Goal: Download file/media

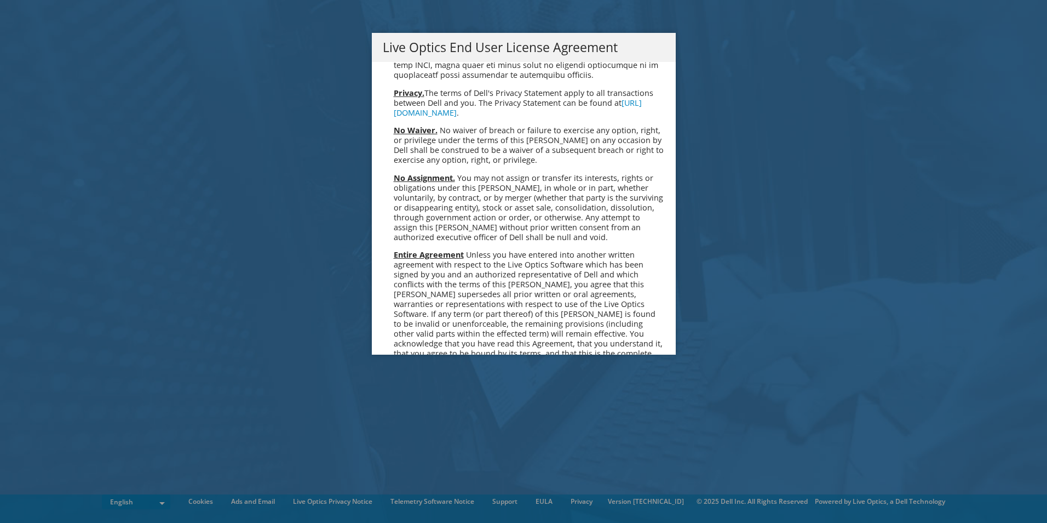
scroll to position [4143, 0]
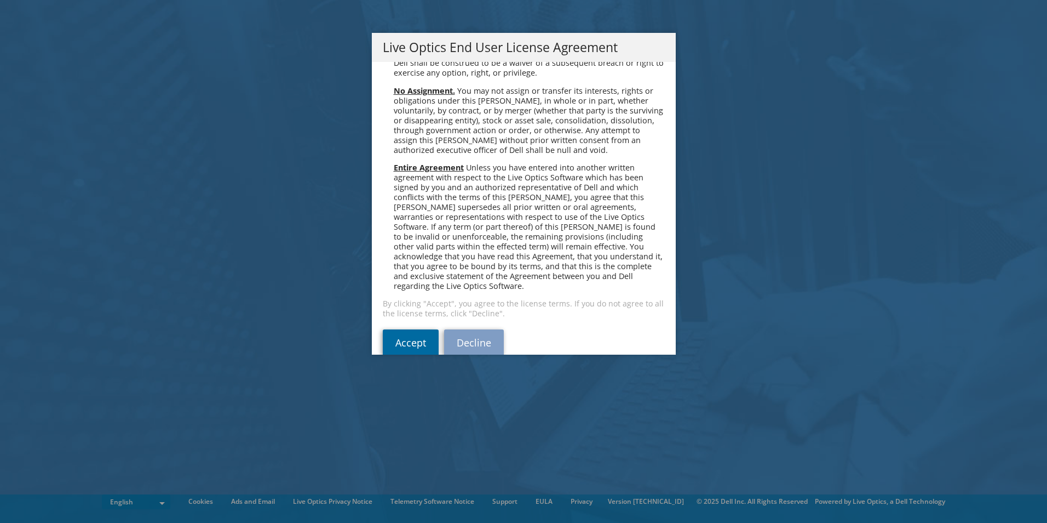
click at [402, 329] on link "Accept" at bounding box center [411, 342] width 56 height 26
